Goal: Task Accomplishment & Management: Use online tool/utility

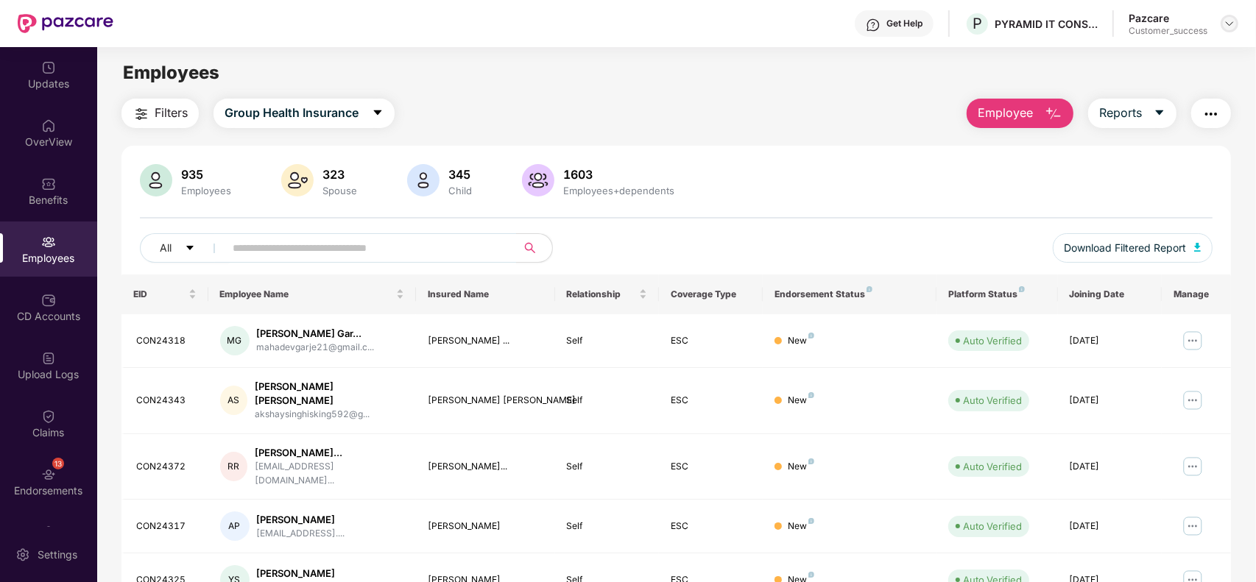
click at [1231, 22] on img at bounding box center [1229, 24] width 12 height 12
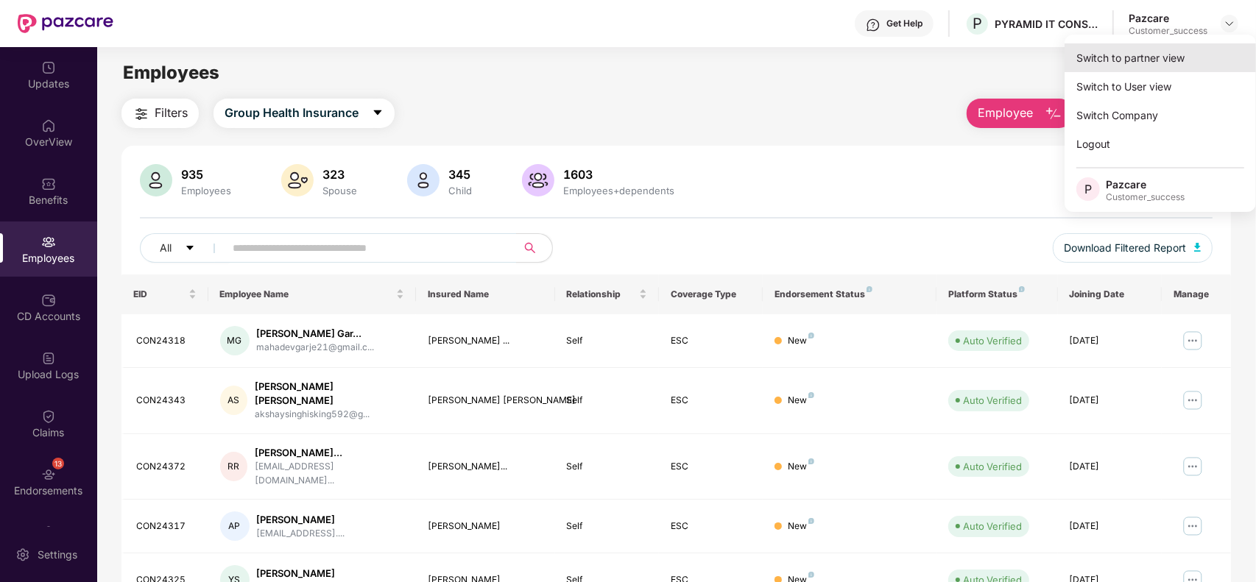
click at [1153, 50] on div "Switch to partner view" at bounding box center [1159, 57] width 191 height 29
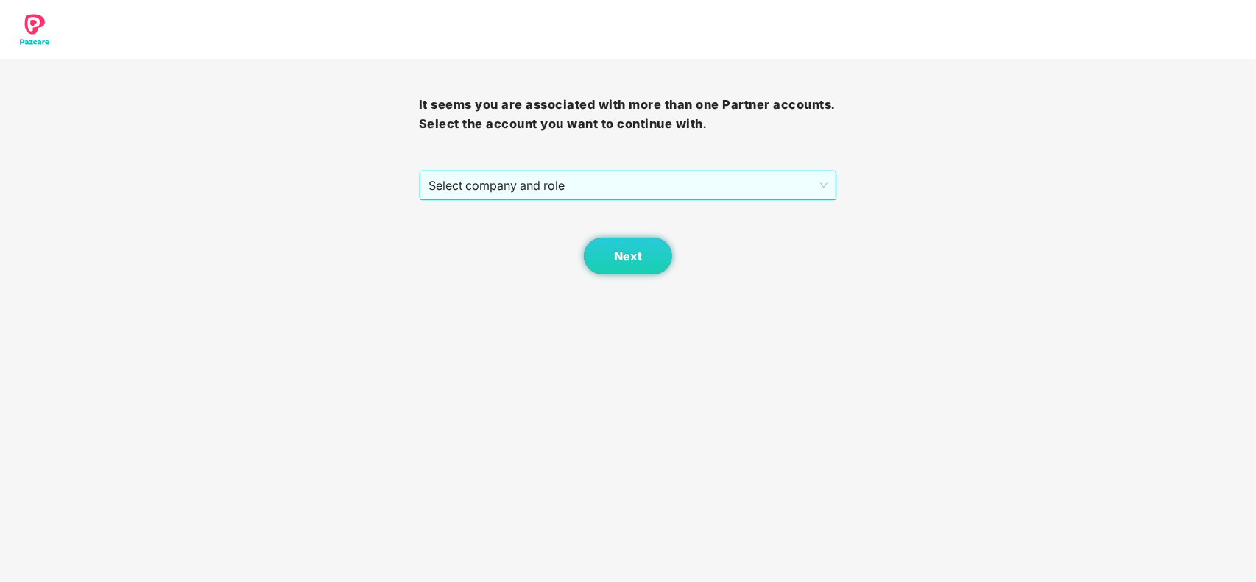
click at [607, 190] on span "Select company and role" at bounding box center [628, 185] width 400 height 28
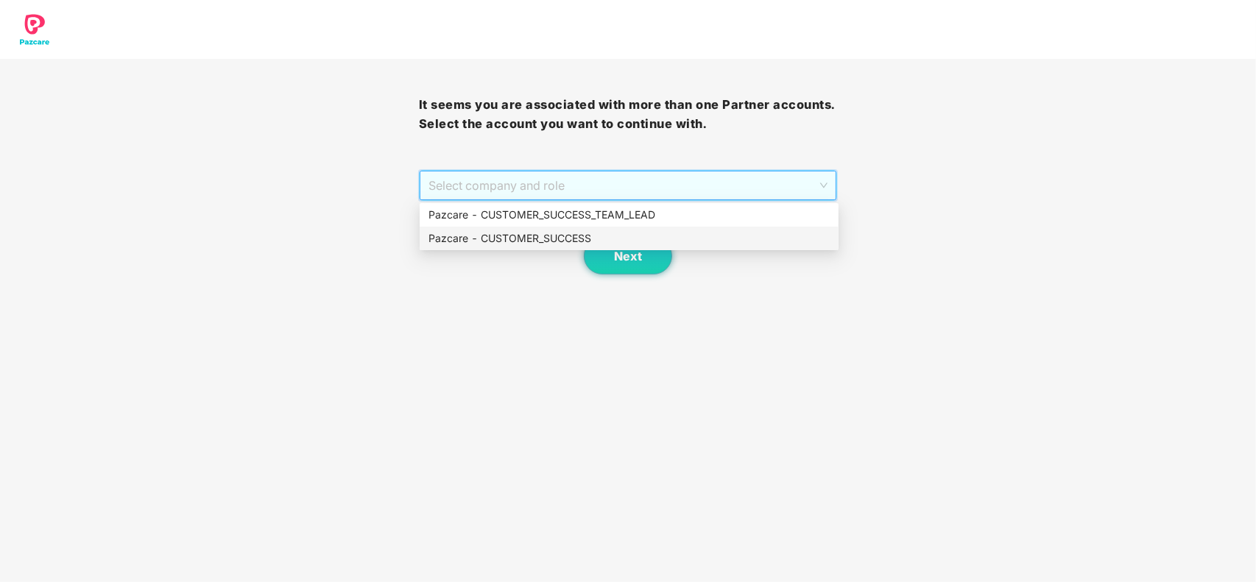
click at [513, 232] on div "Pazcare - CUSTOMER_SUCCESS" at bounding box center [628, 238] width 401 height 16
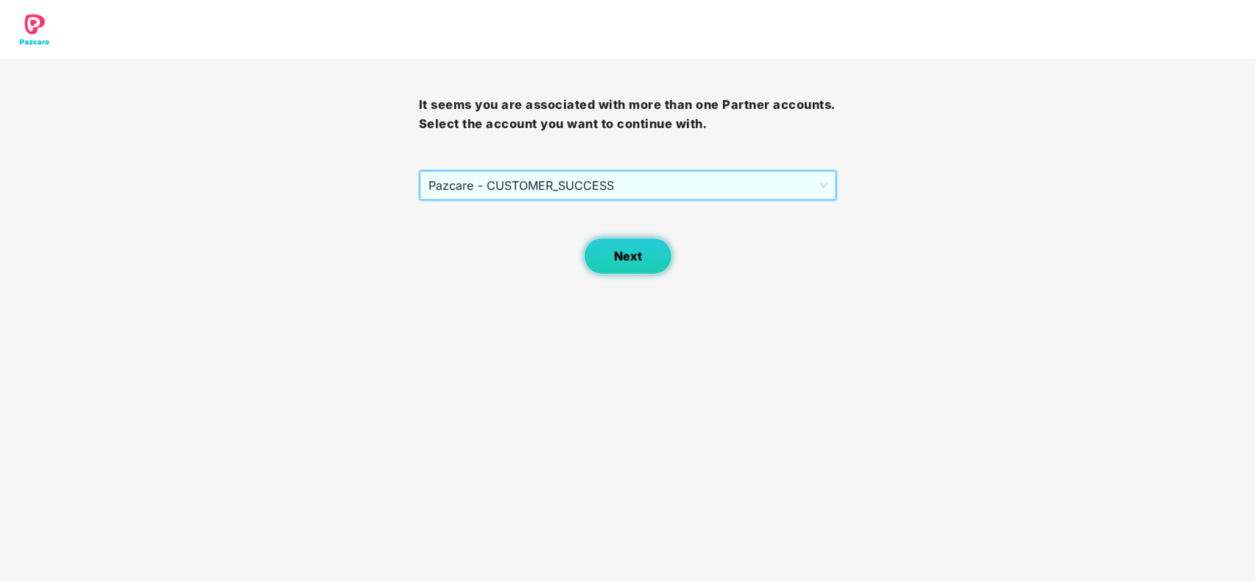
click at [626, 254] on span "Next" at bounding box center [628, 256] width 28 height 14
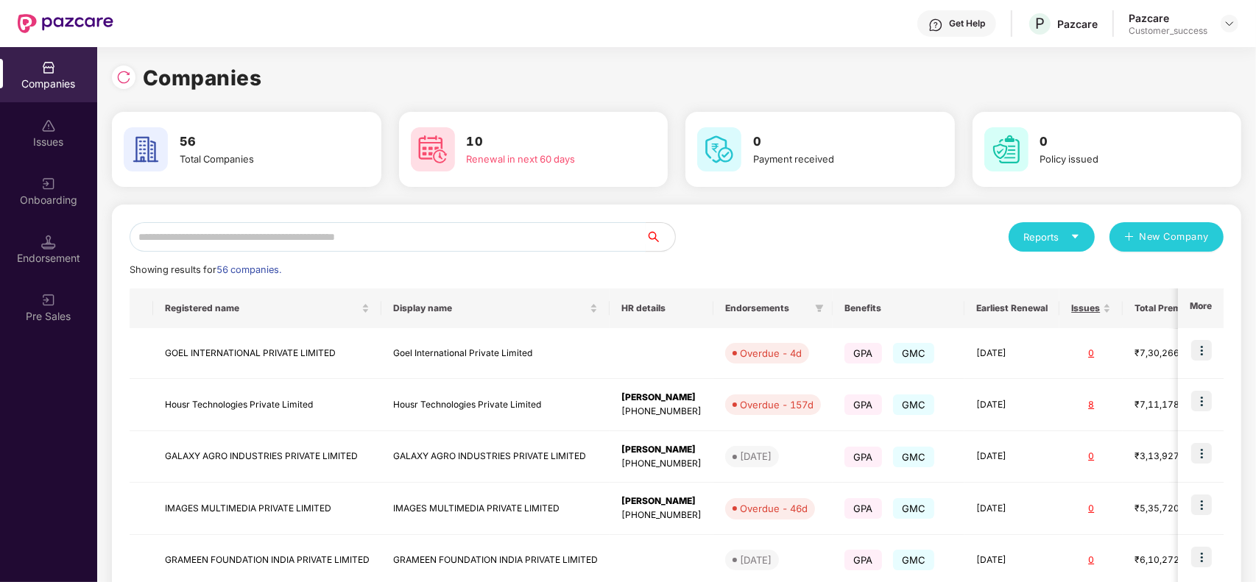
click at [433, 244] on input "text" at bounding box center [388, 236] width 516 height 29
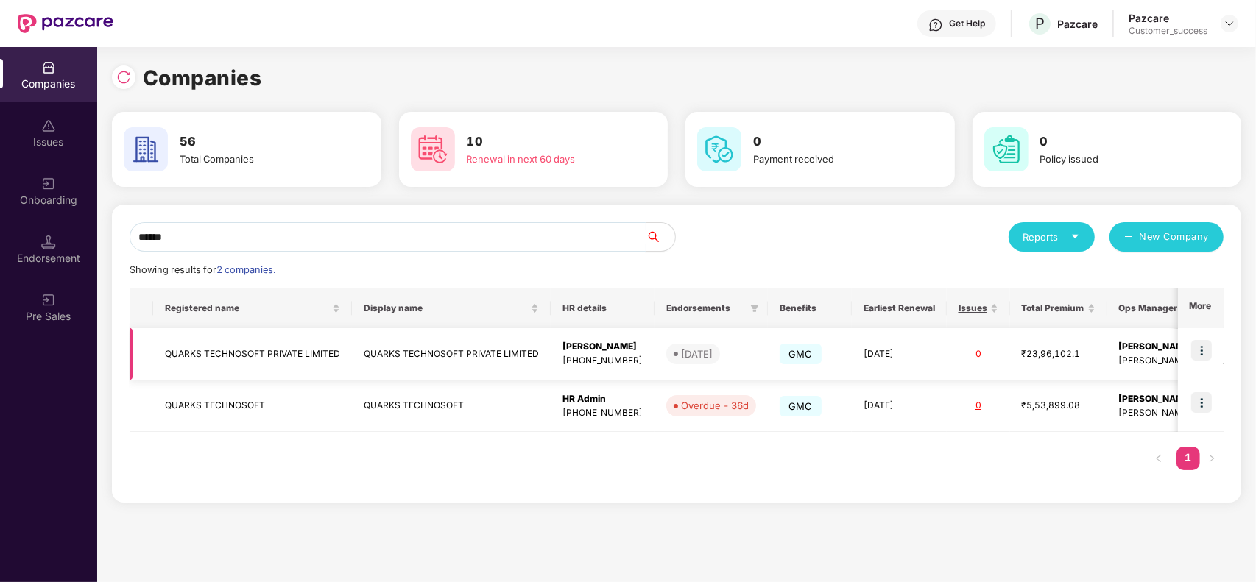
type input "******"
click at [444, 351] on td "QUARKS TECHNOSOFT PRIVATE LIMITED" at bounding box center [451, 354] width 199 height 52
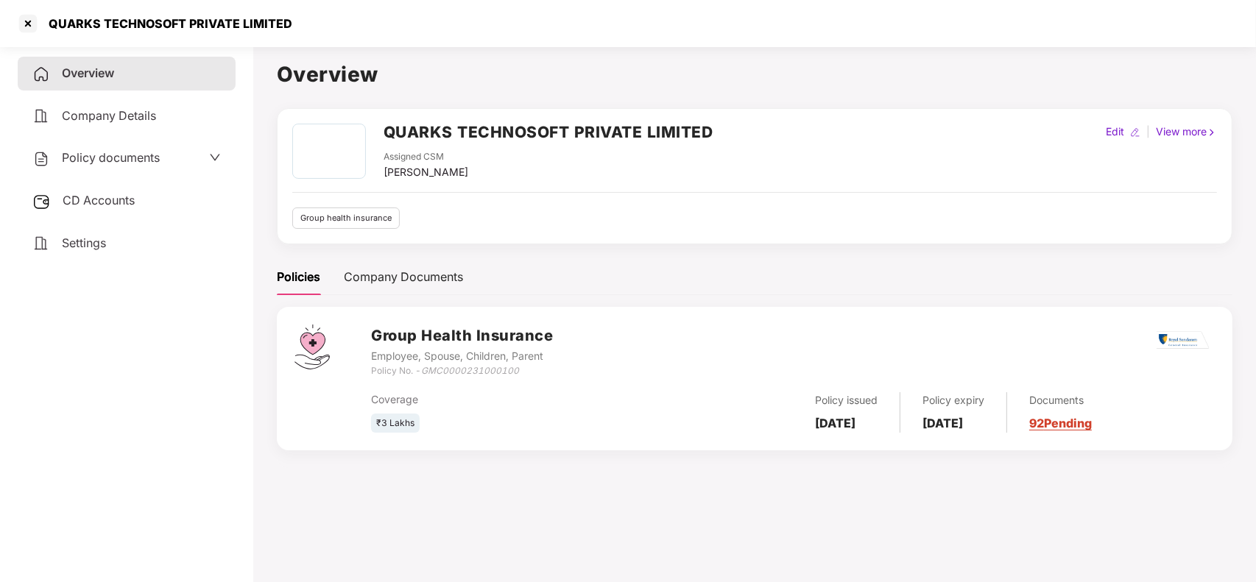
click at [1091, 405] on div "Documents" at bounding box center [1060, 400] width 63 height 16
click at [1090, 414] on div "Documents 92 Pending" at bounding box center [1049, 412] width 85 height 40
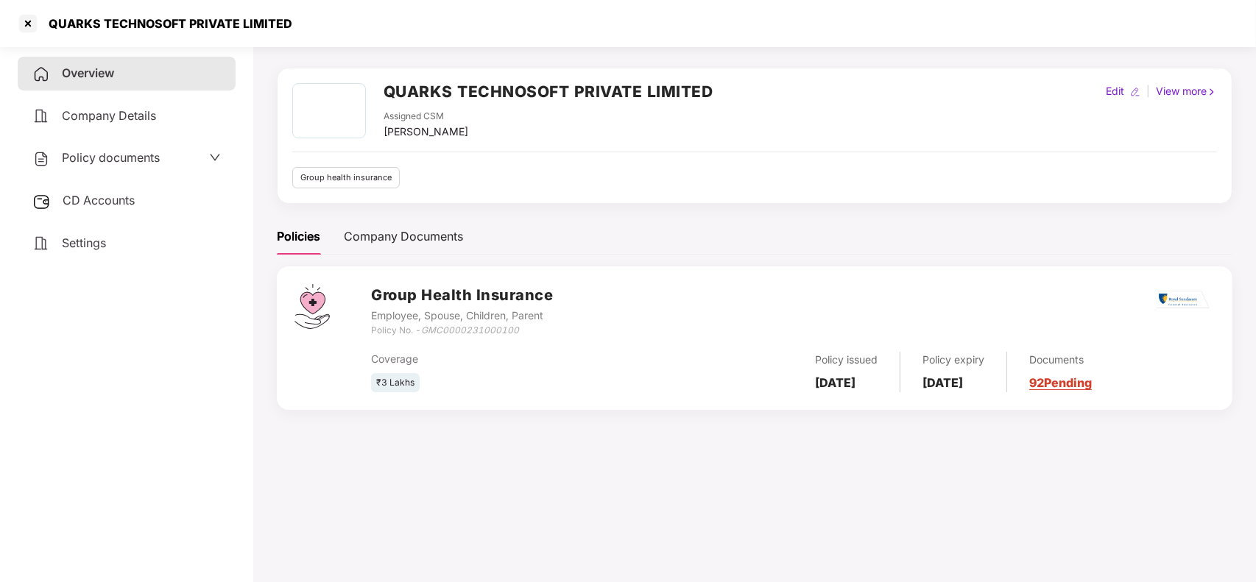
click at [1087, 381] on link "92 Pending" at bounding box center [1060, 382] width 63 height 15
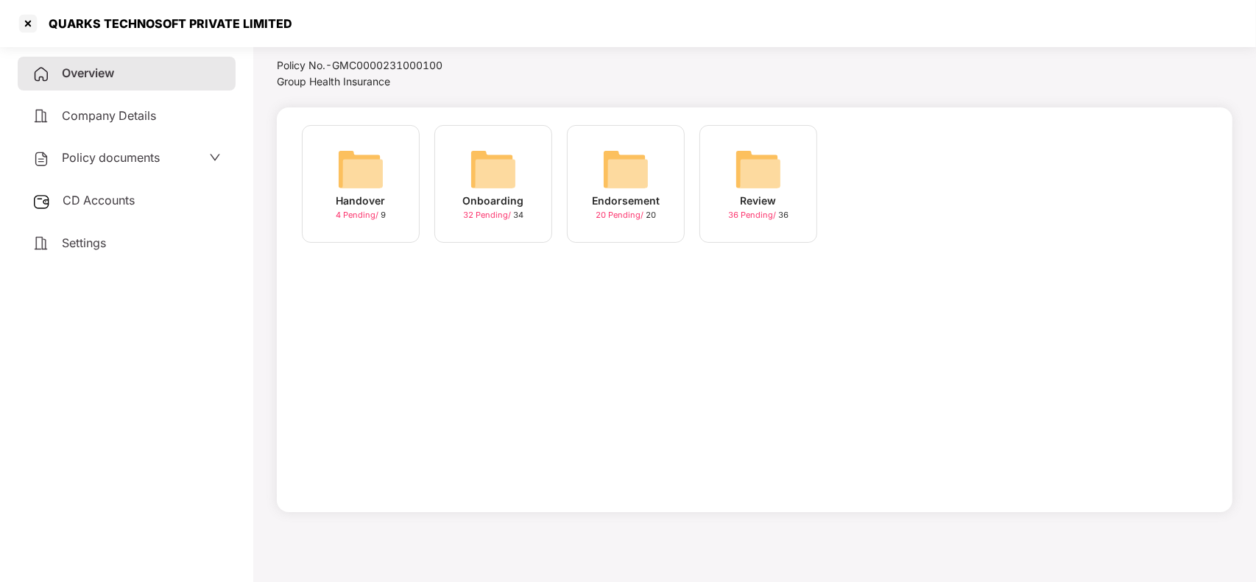
click at [506, 203] on div "Onboarding" at bounding box center [493, 201] width 61 height 16
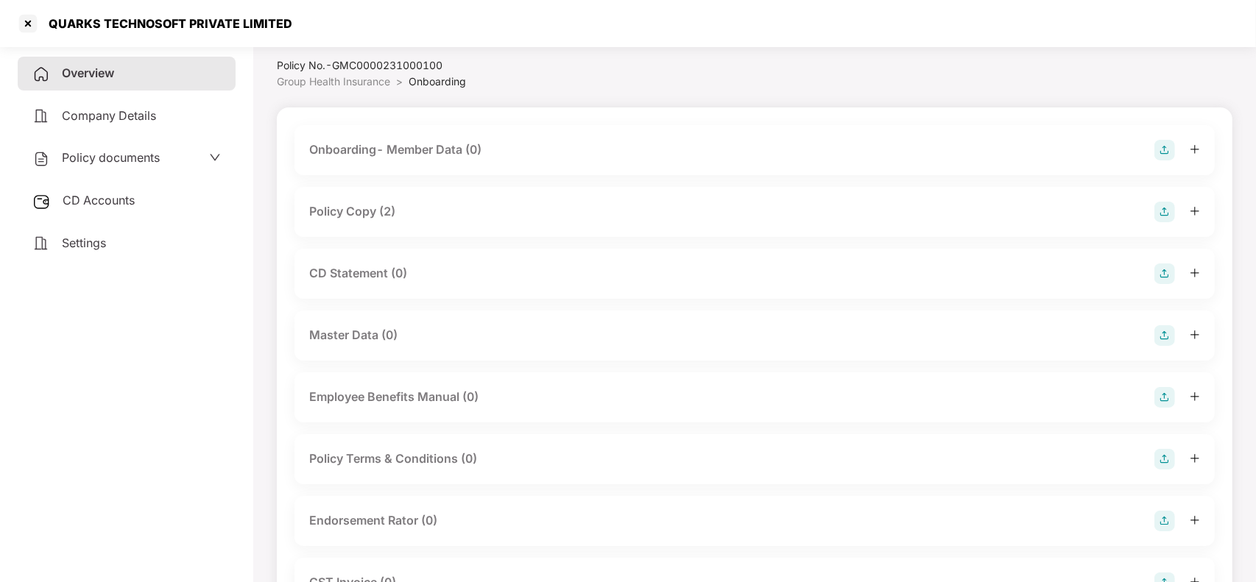
click at [436, 217] on div "Policy Copy (2)" at bounding box center [754, 212] width 891 height 21
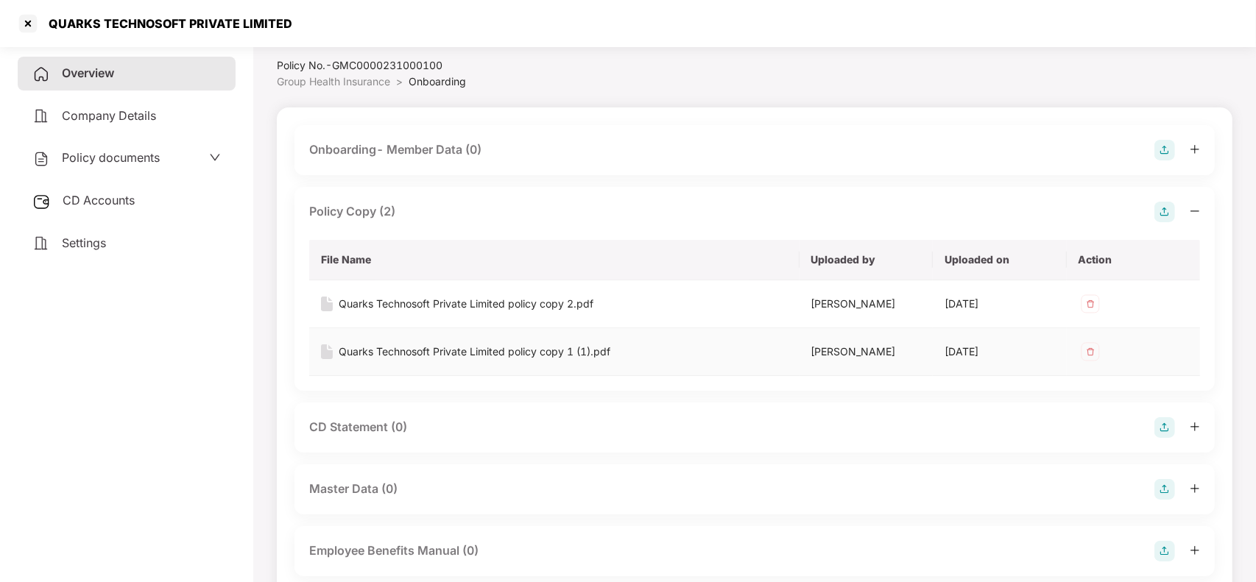
click at [438, 359] on div "Quarks Technosoft Private Limited policy copy 1 (1).pdf" at bounding box center [475, 352] width 272 height 16
click at [528, 302] on div "Quarks Technosoft Private Limited policy copy 2.pdf" at bounding box center [466, 304] width 255 height 16
click at [19, 24] on div at bounding box center [28, 24] width 24 height 24
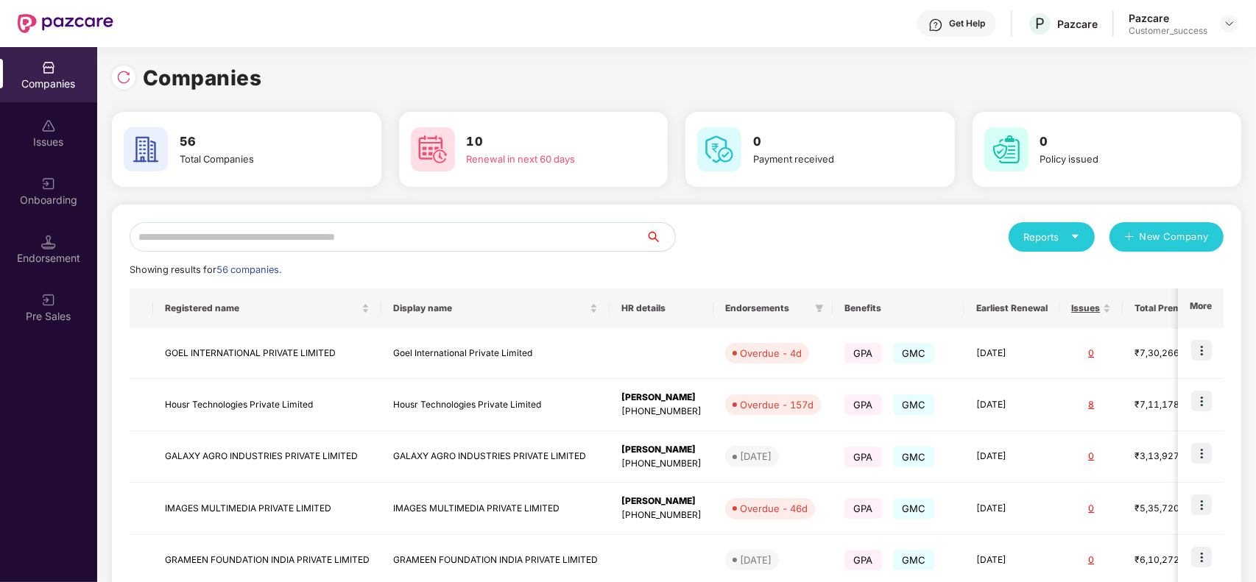
scroll to position [0, 0]
click at [408, 229] on input "text" at bounding box center [388, 236] width 516 height 29
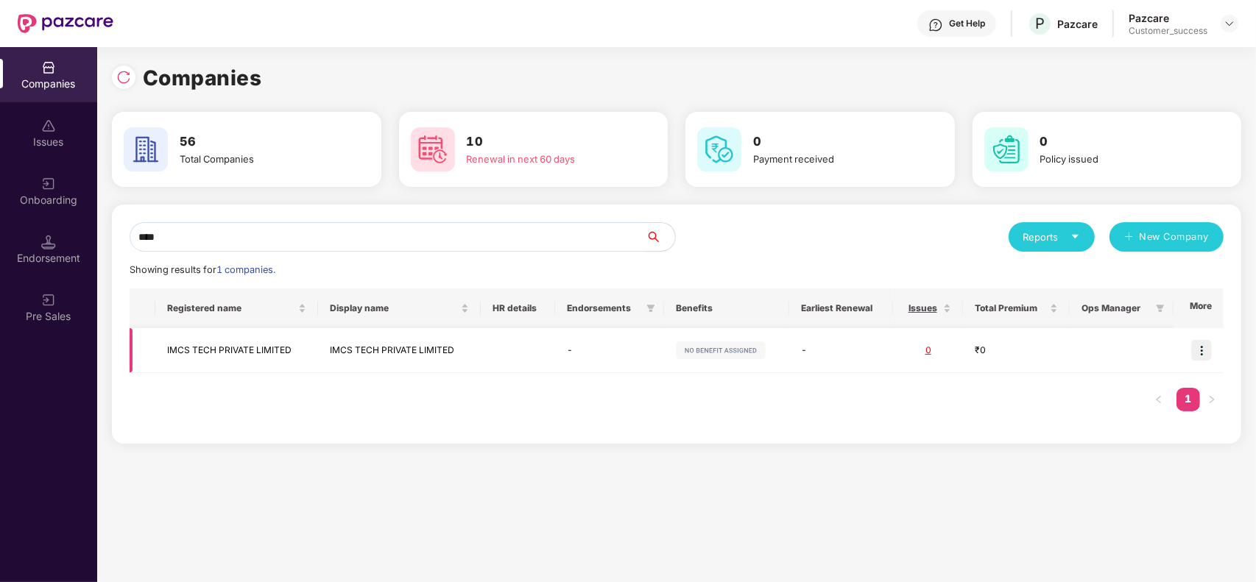
type input "****"
click at [1198, 350] on img at bounding box center [1201, 350] width 21 height 21
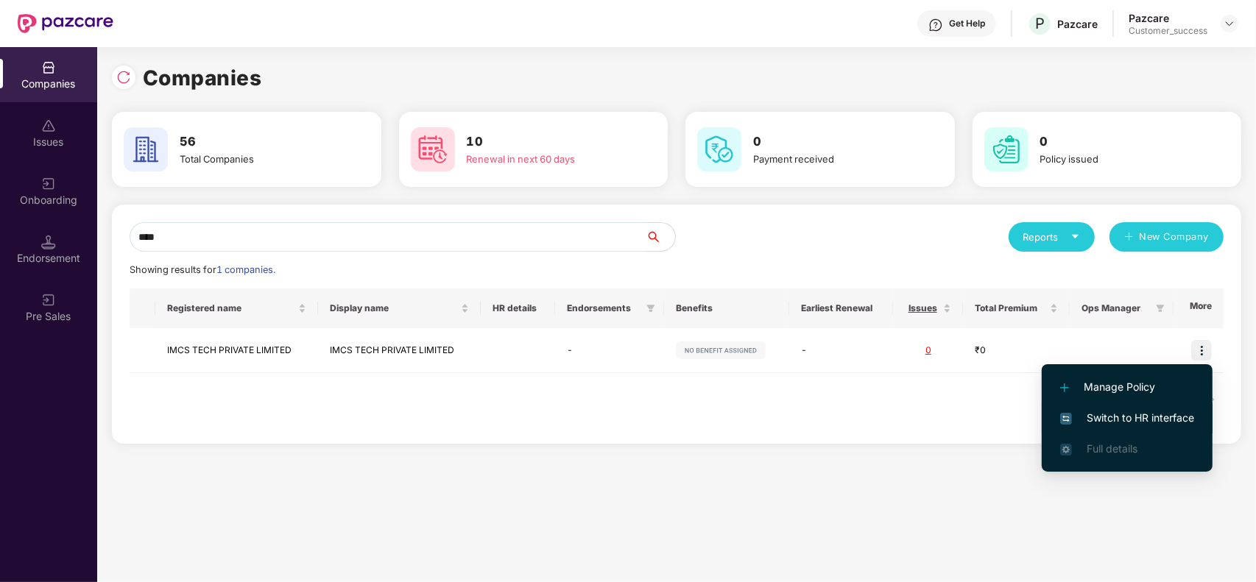
click at [1134, 418] on span "Switch to HR interface" at bounding box center [1127, 418] width 134 height 16
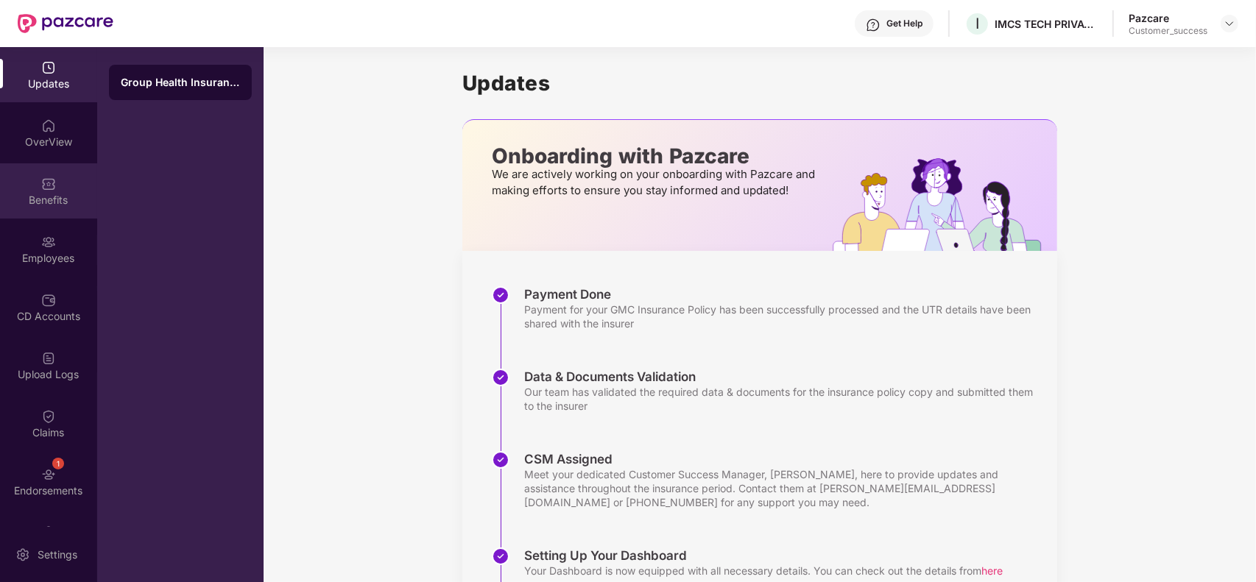
click at [37, 188] on div "Benefits" at bounding box center [48, 190] width 97 height 55
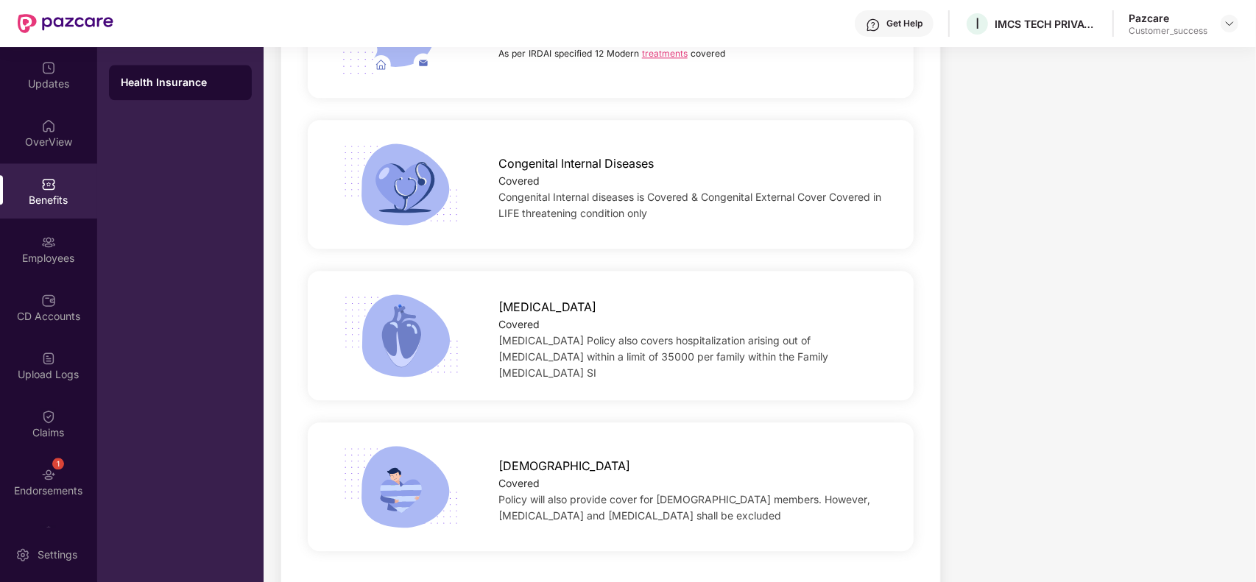
scroll to position [3185, 0]
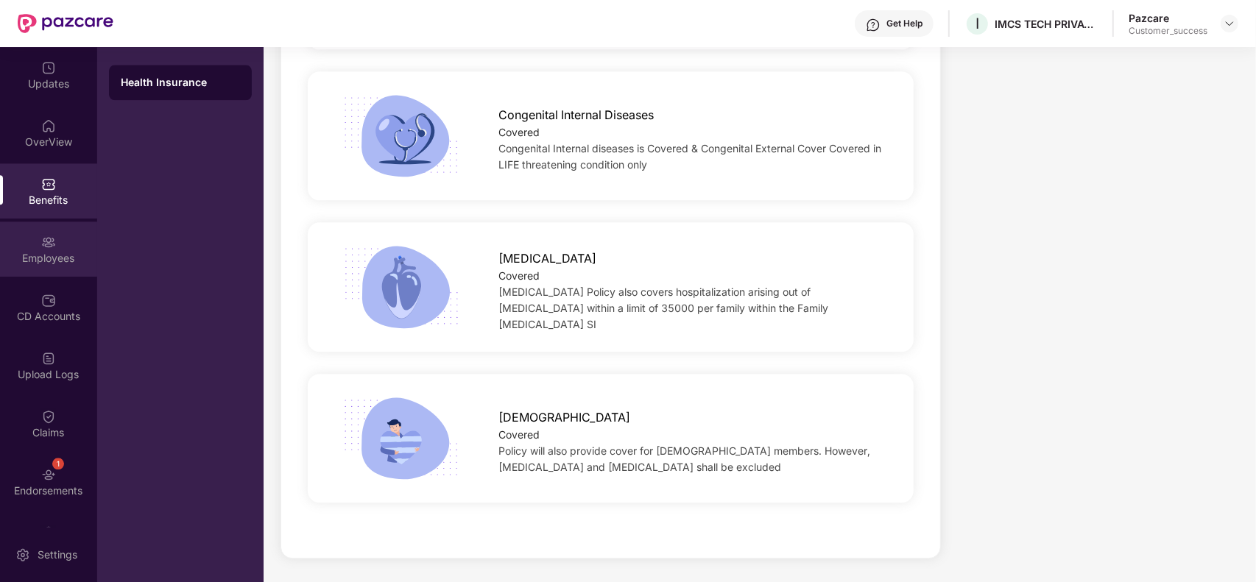
click at [39, 261] on div "Employees" at bounding box center [48, 258] width 97 height 15
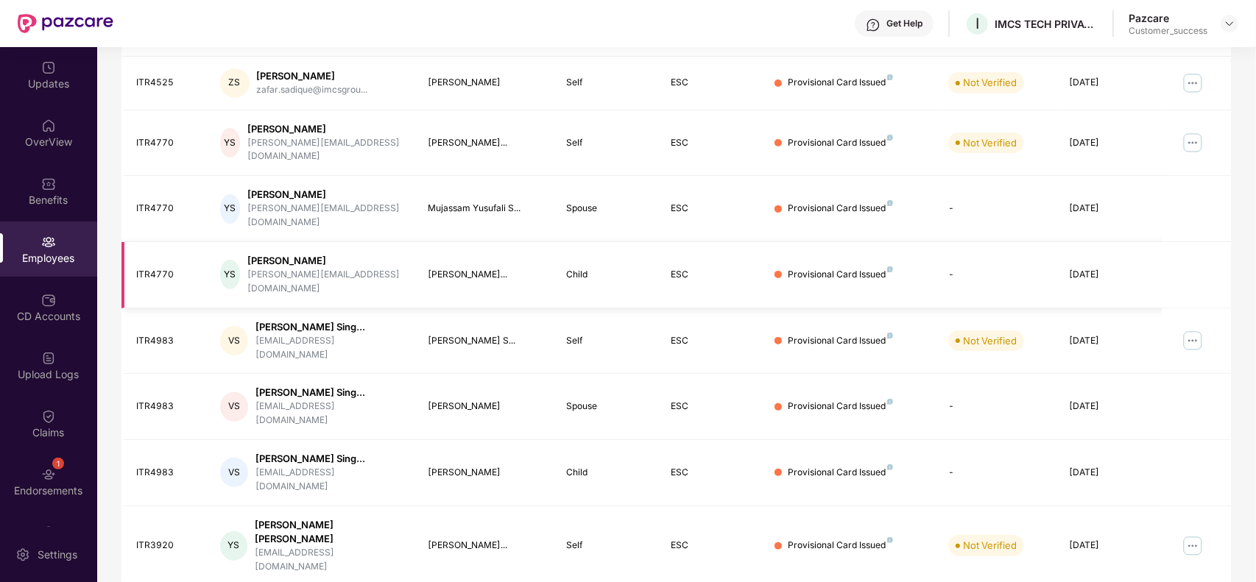
scroll to position [0, 0]
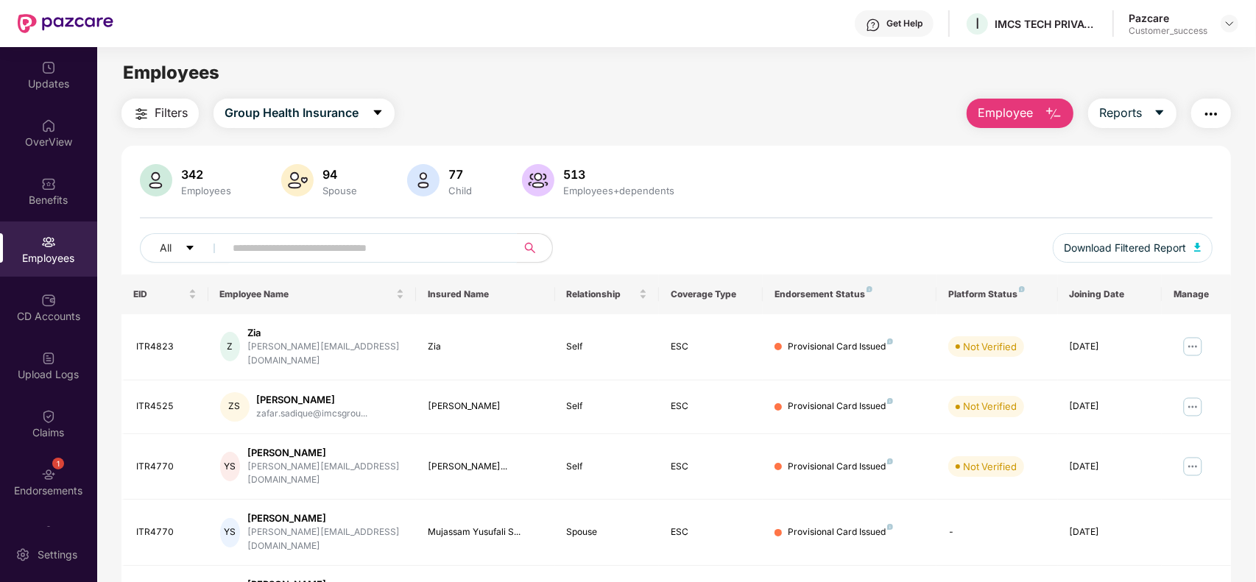
click at [386, 241] on input "text" at bounding box center [365, 248] width 264 height 22
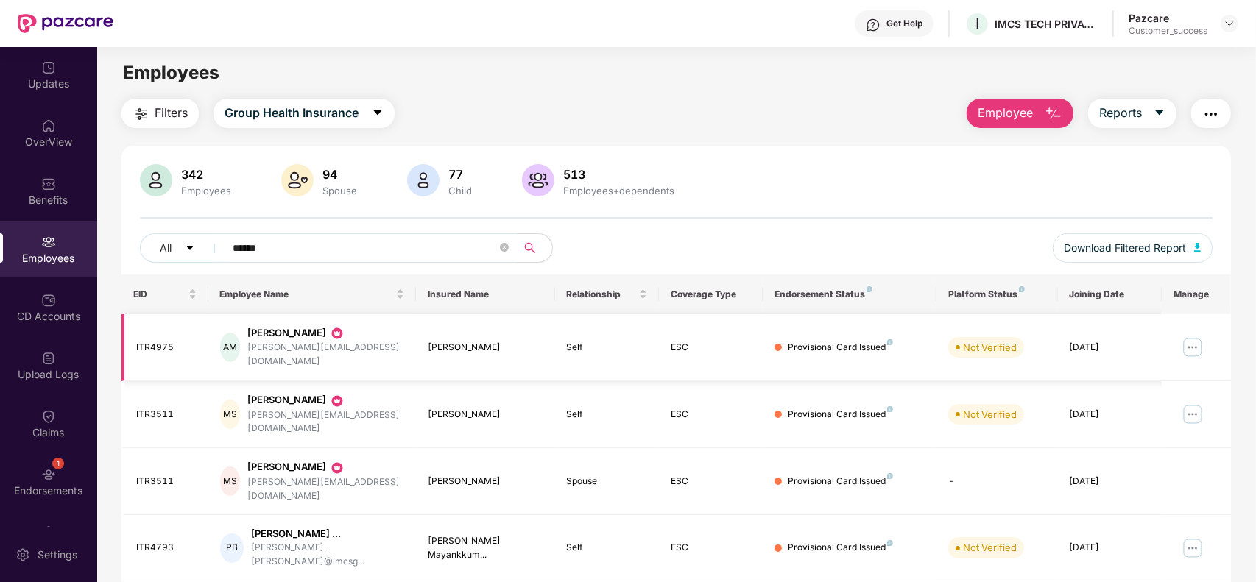
type input "******"
click at [1197, 341] on img at bounding box center [1193, 348] width 24 height 24
click at [893, 381] on td "Provisional Card Issued" at bounding box center [849, 414] width 174 height 67
click at [1201, 403] on img at bounding box center [1193, 415] width 24 height 24
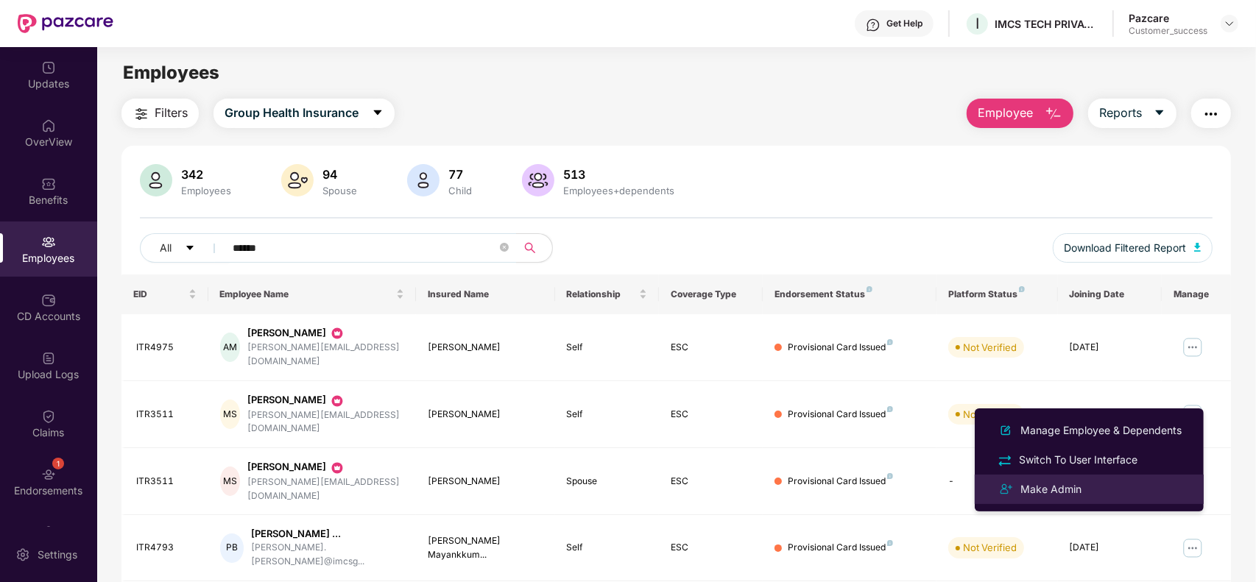
click at [1011, 486] on img at bounding box center [1006, 490] width 18 height 18
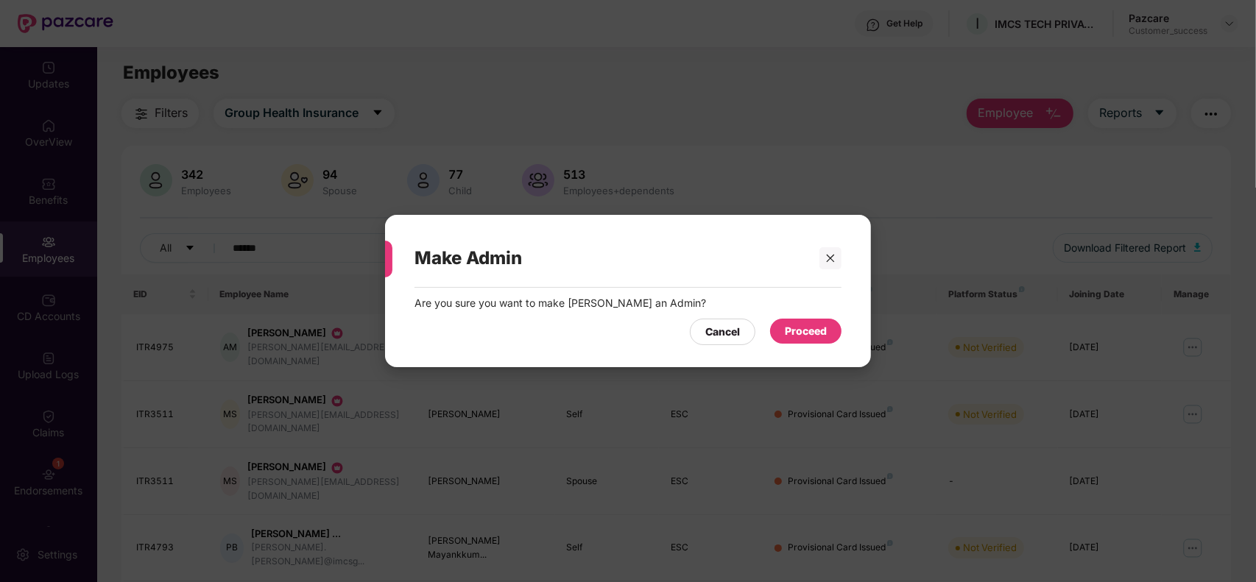
click at [796, 336] on div "Proceed" at bounding box center [806, 331] width 42 height 16
